Goal: Browse casually

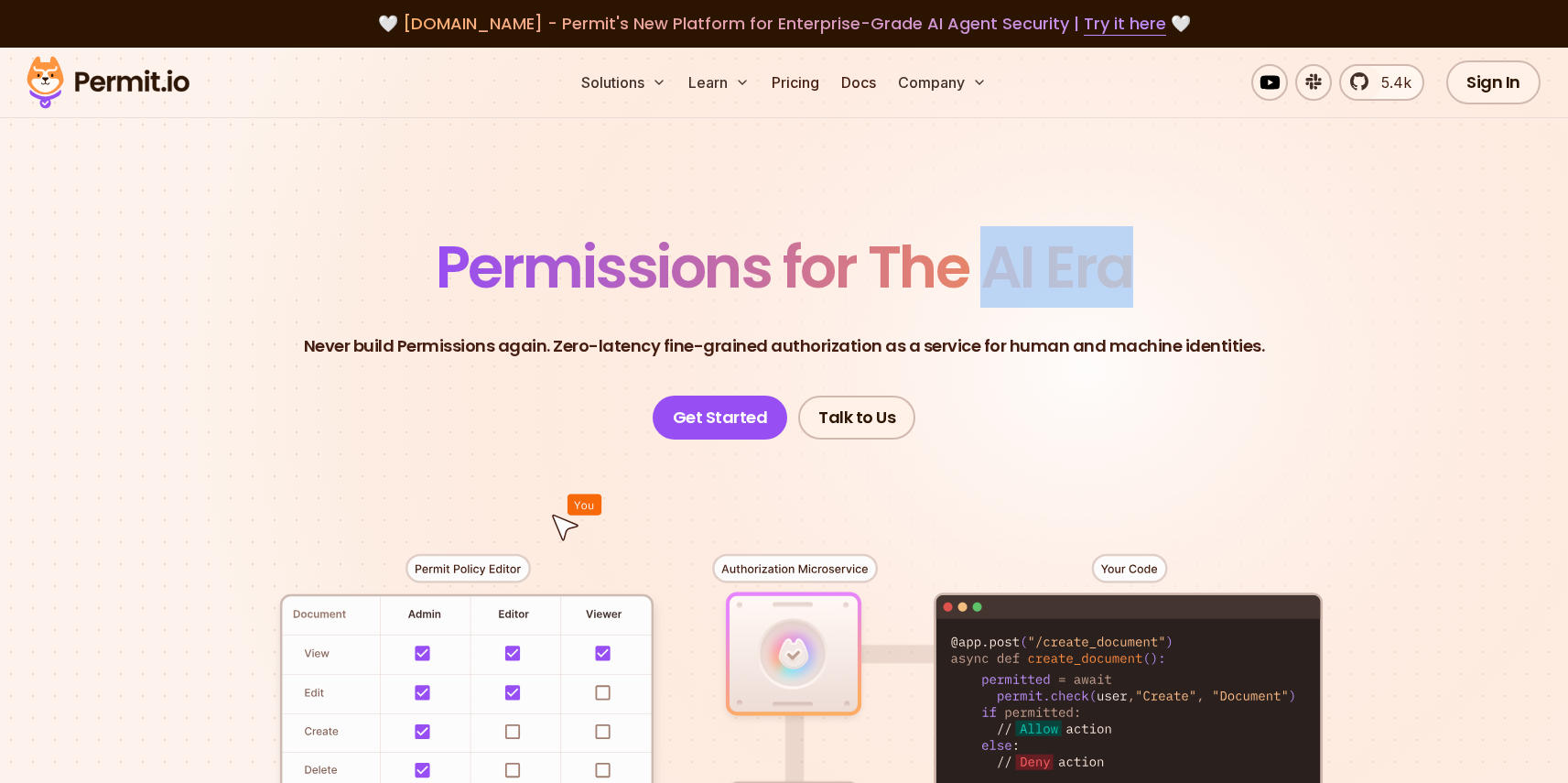
drag, startPoint x: 1155, startPoint y: 267, endPoint x: 976, endPoint y: 257, distance: 179.3
click at [976, 257] on header "Permissions for The AI Era Never build Permissions again. Zero-latency fine-gra…" at bounding box center [784, 339] width 1282 height 202
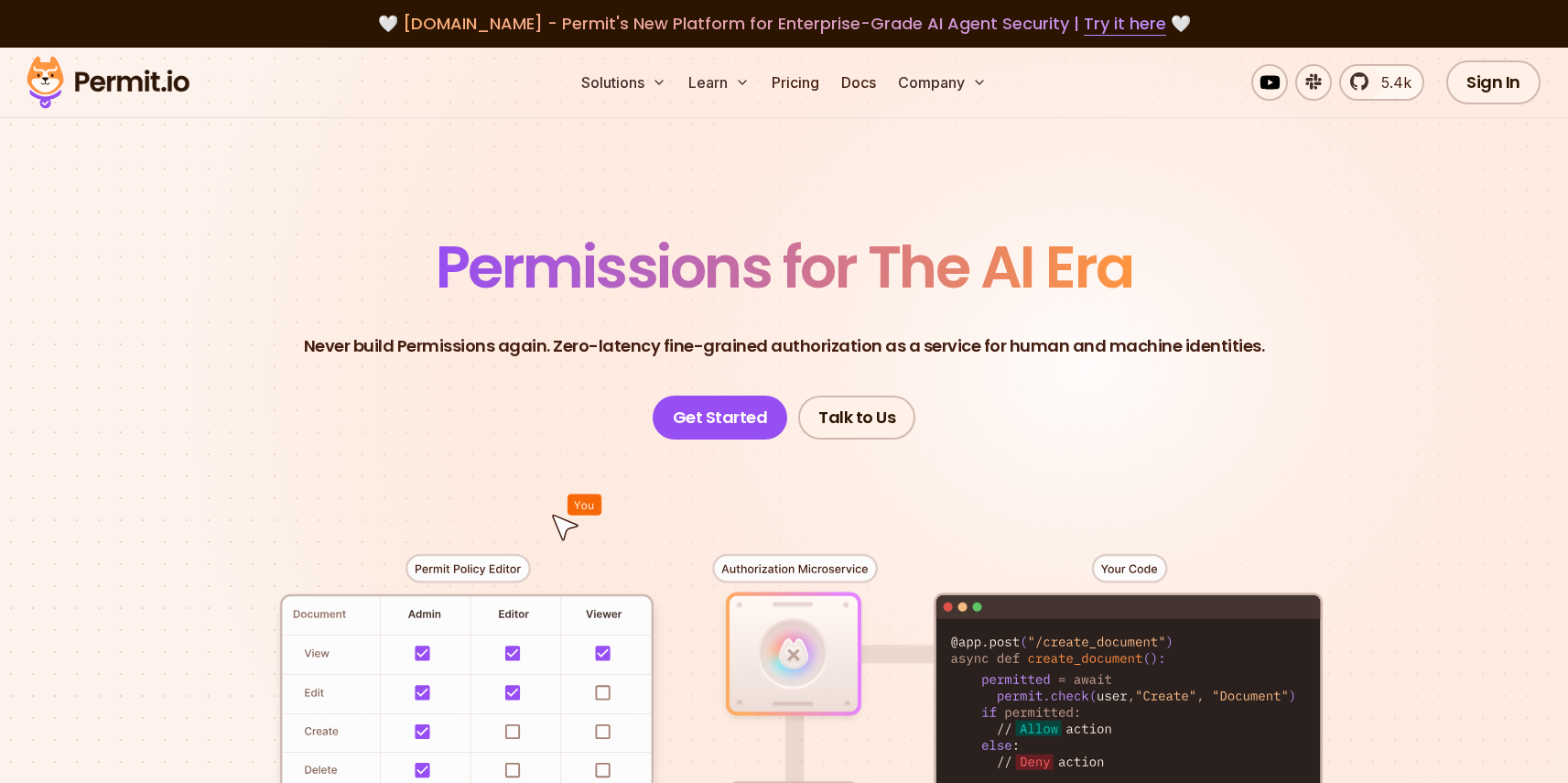
click at [907, 266] on span "Permissions for The AI Era" at bounding box center [784, 266] width 697 height 81
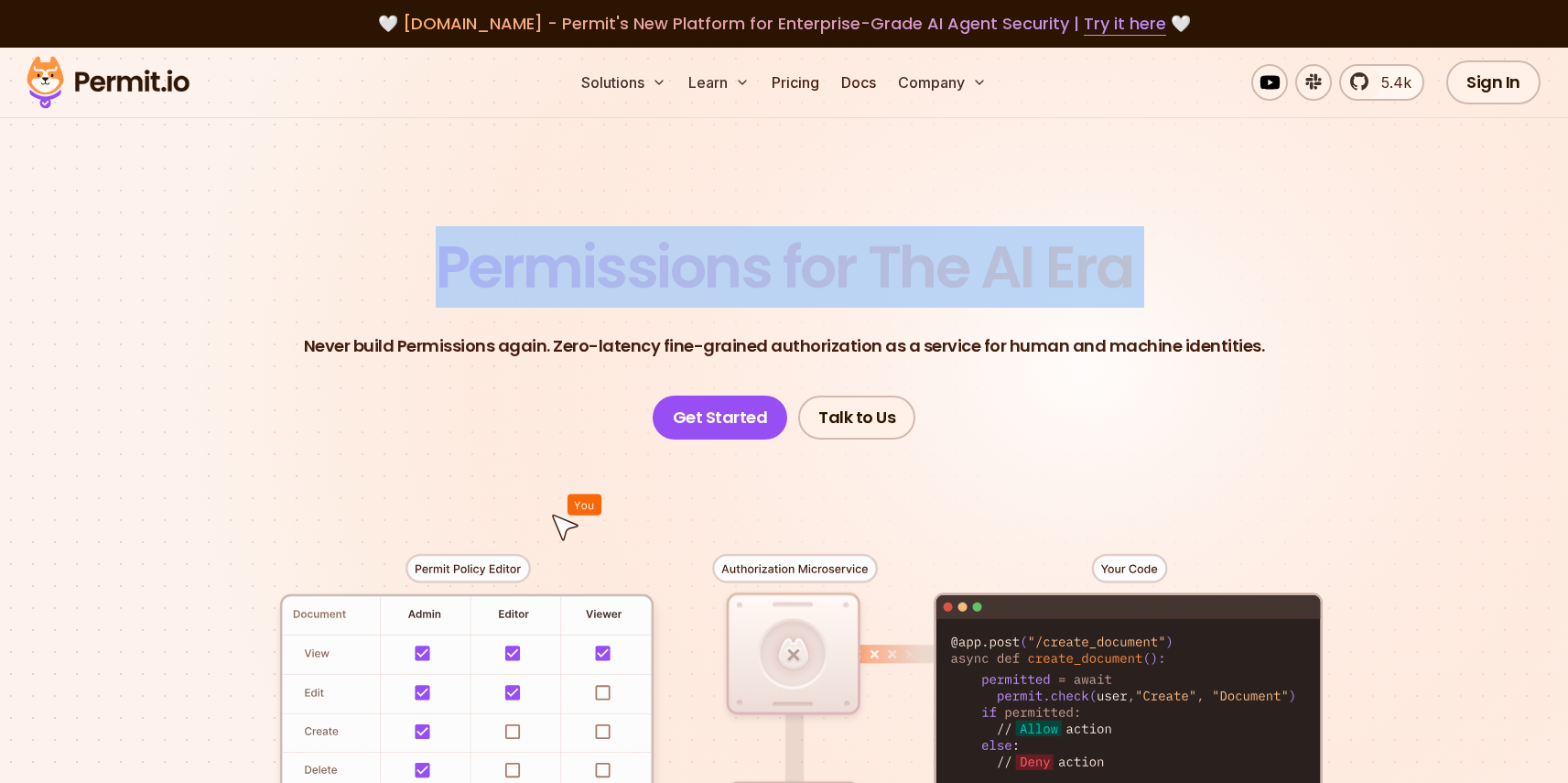
click at [907, 266] on span "Permissions for The AI Era" at bounding box center [784, 266] width 697 height 81
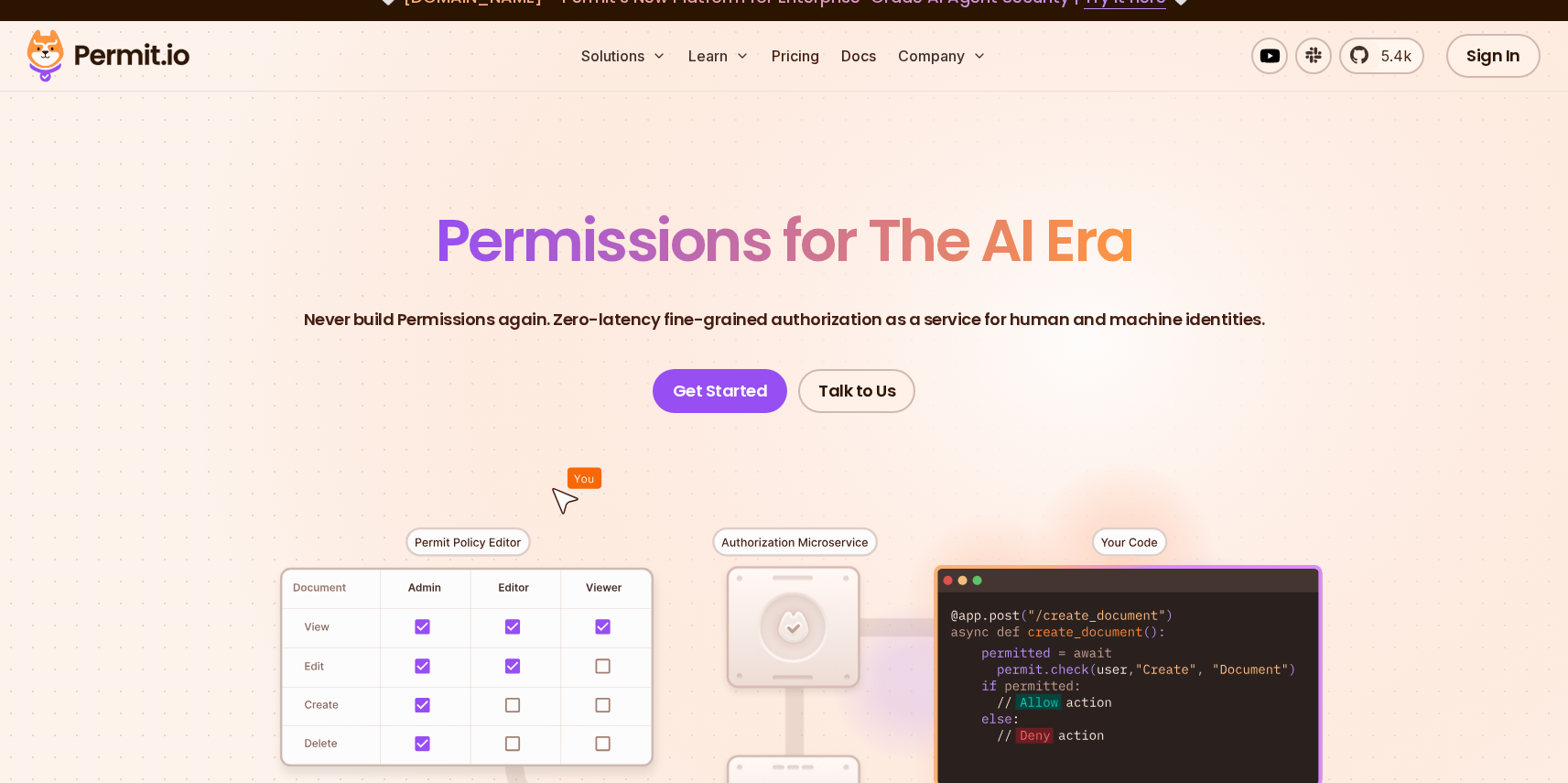
click at [444, 322] on p "Never build Permissions again. Zero-latency fine-grained authorization as a ser…" at bounding box center [784, 320] width 961 height 26
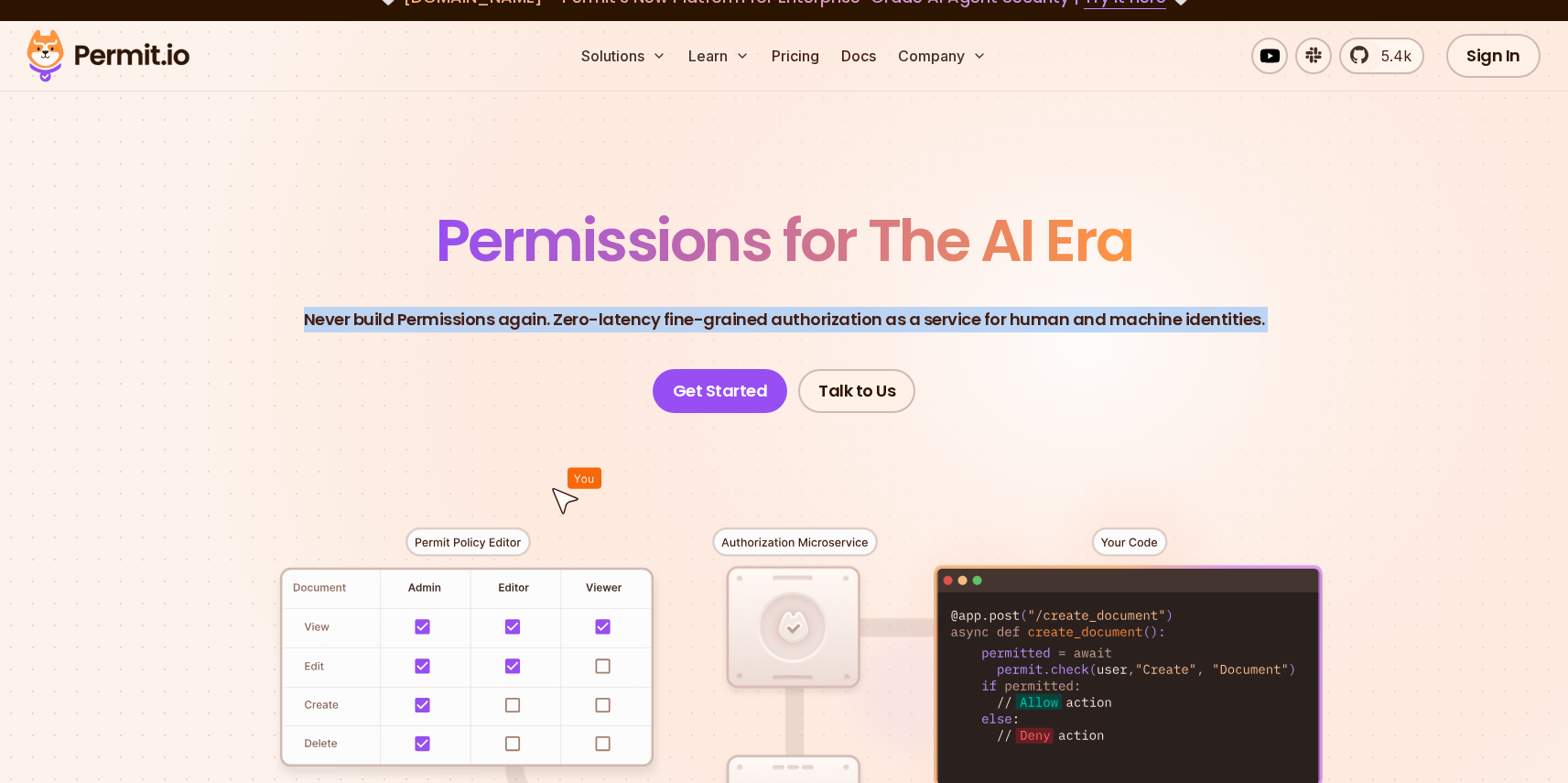
click at [444, 322] on p "Never build Permissions again. Zero-latency fine-grained authorization as a ser…" at bounding box center [784, 320] width 961 height 26
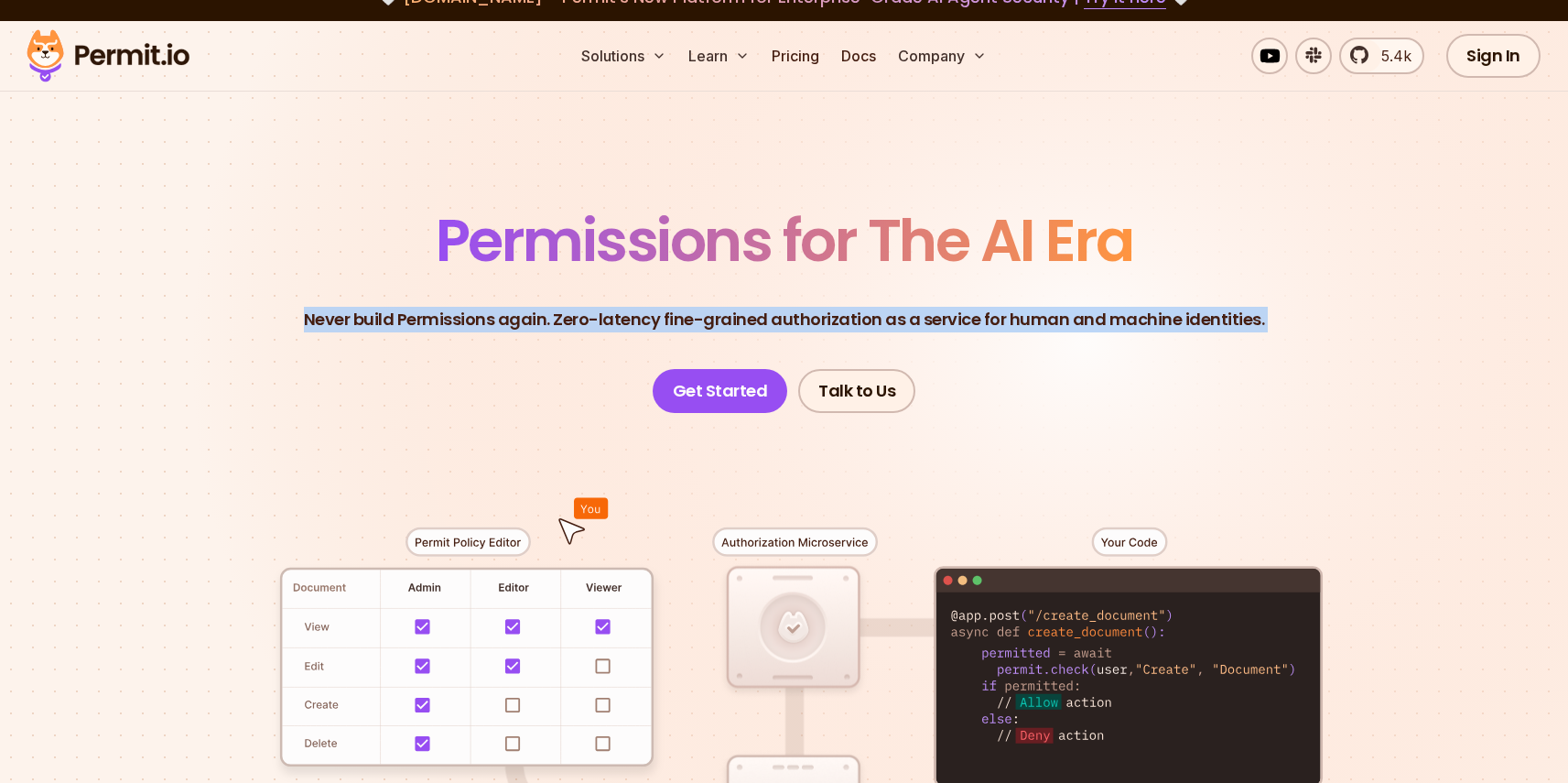
click at [471, 323] on p "Never build Permissions again. Zero-latency fine-grained authorization as a ser…" at bounding box center [784, 320] width 961 height 26
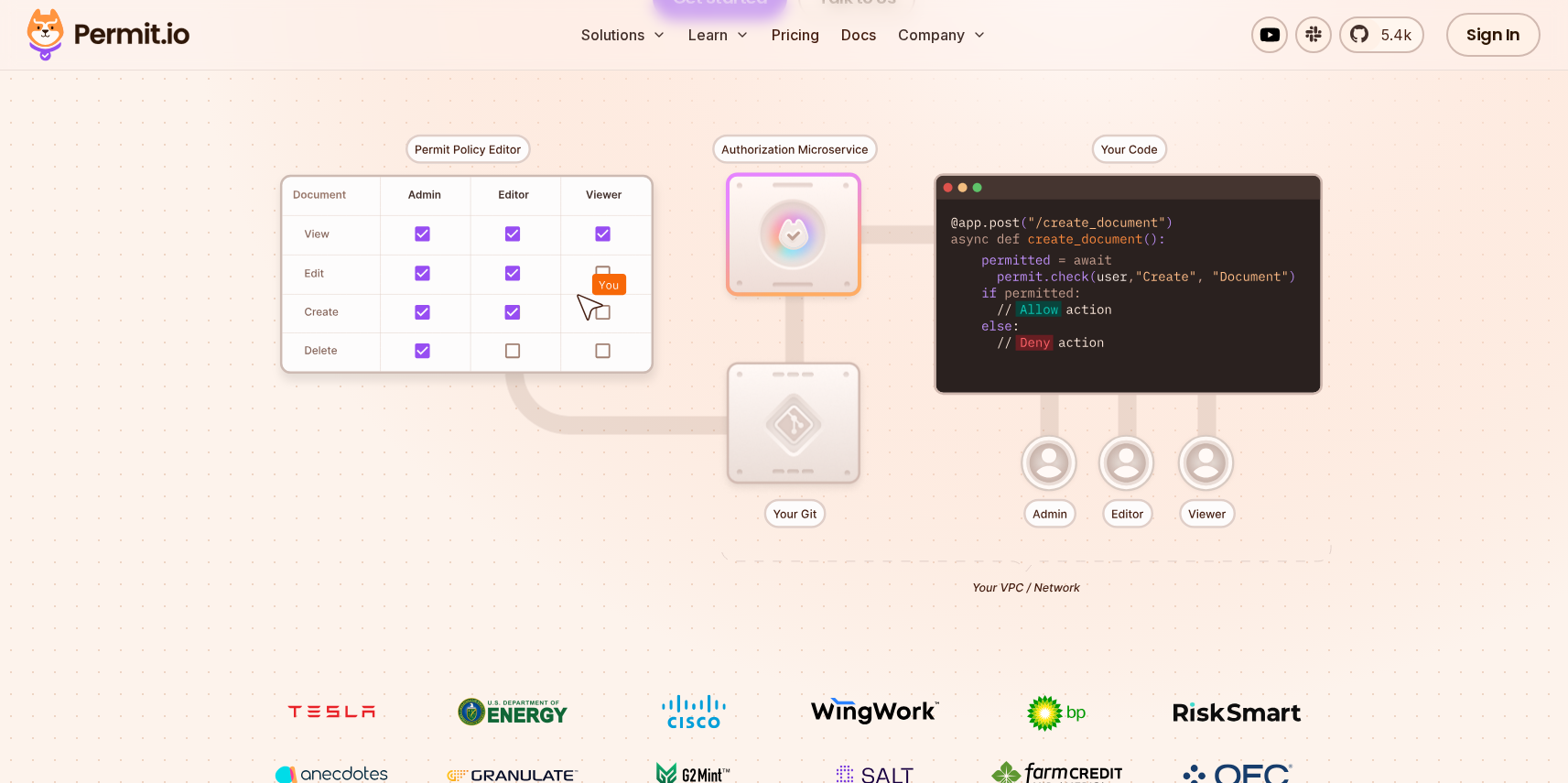
scroll to position [439, 0]
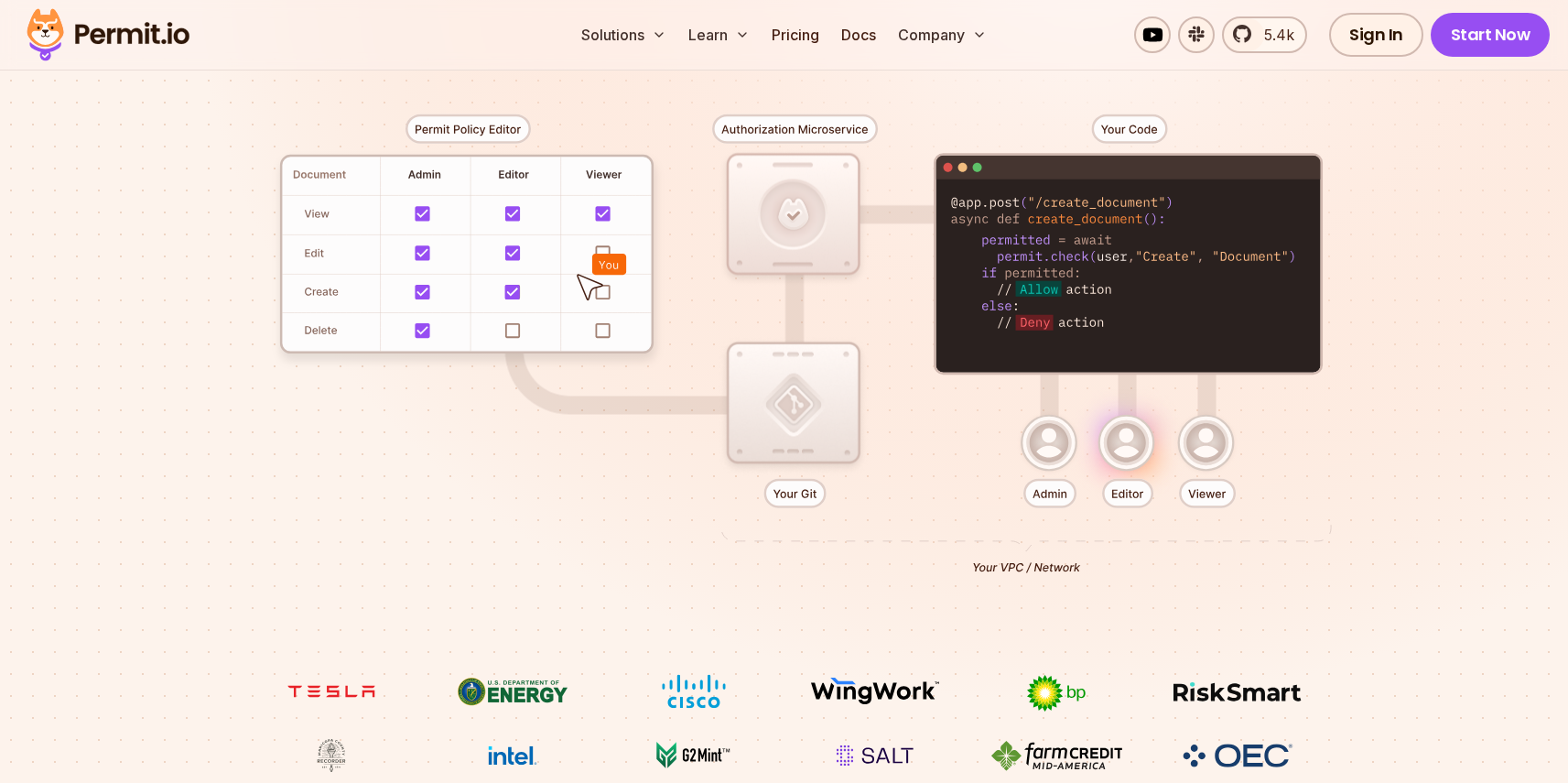
click at [783, 495] on div at bounding box center [784, 337] width 1282 height 674
click at [789, 403] on div at bounding box center [784, 337] width 1282 height 674
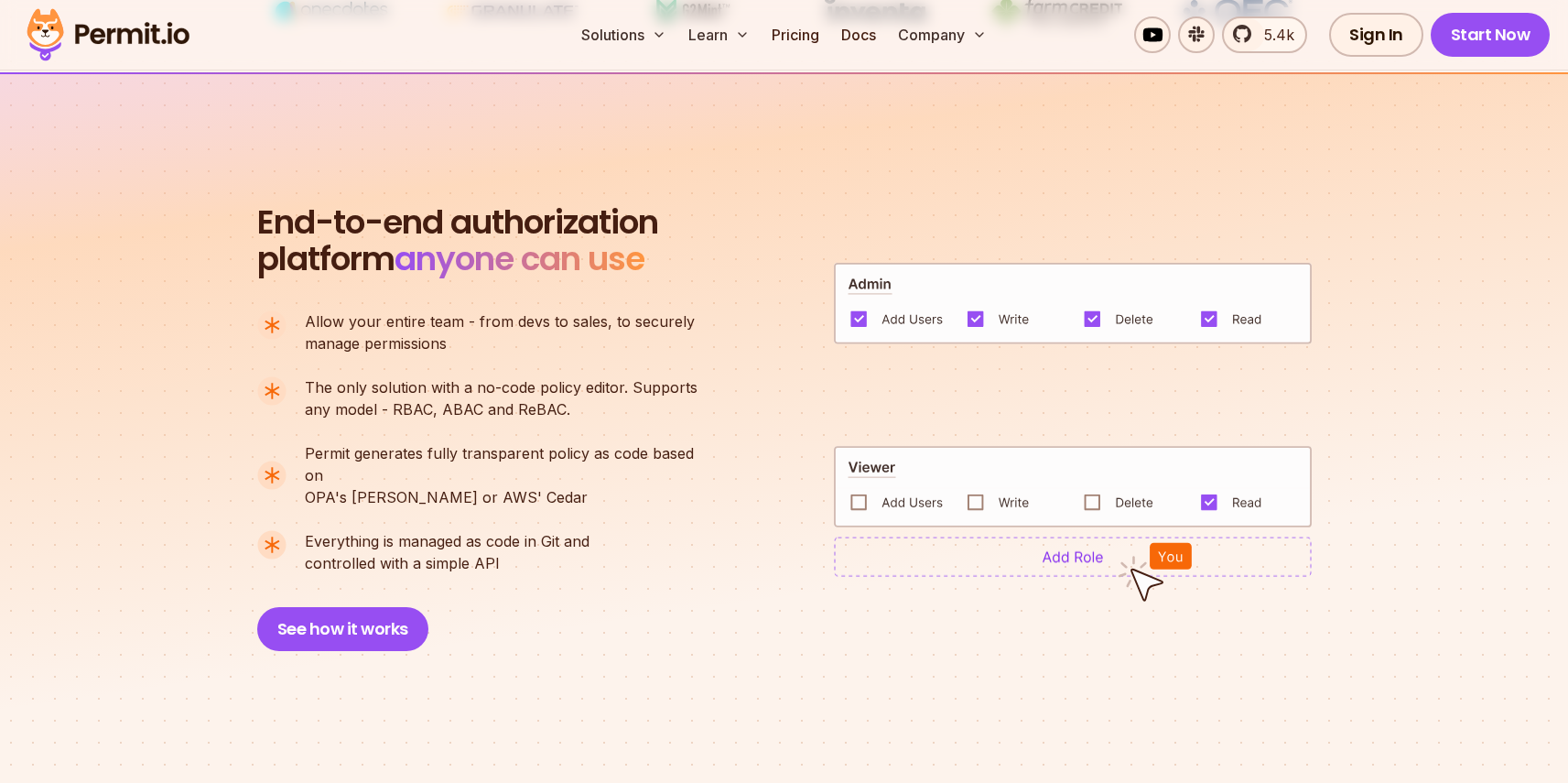
scroll to position [1195, 0]
